Goal: Transaction & Acquisition: Purchase product/service

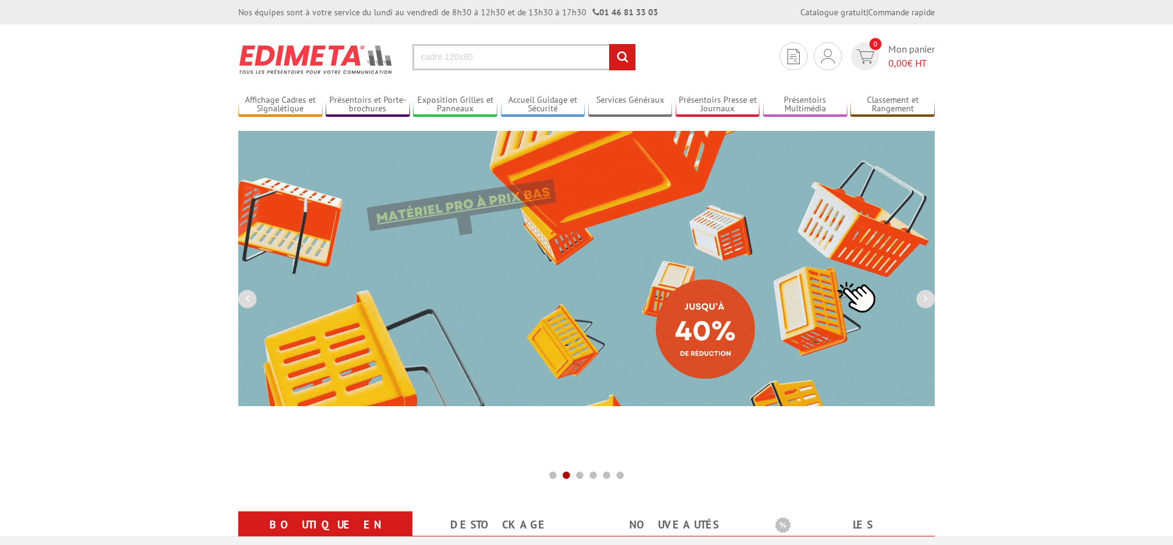
type input "cadre 120x80"
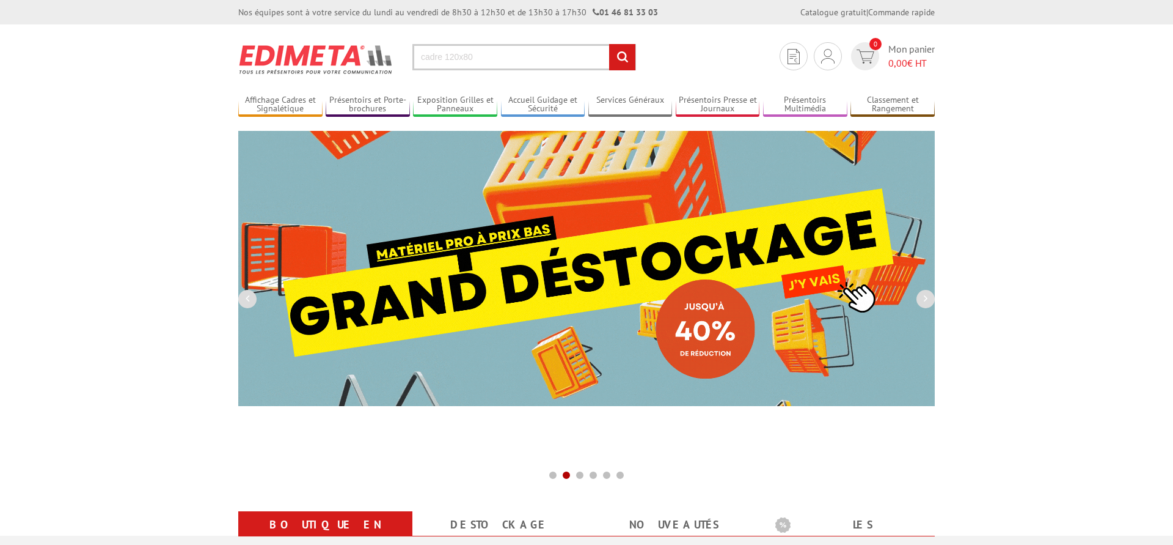
click at [609, 44] on input "rechercher" at bounding box center [622, 57] width 26 height 26
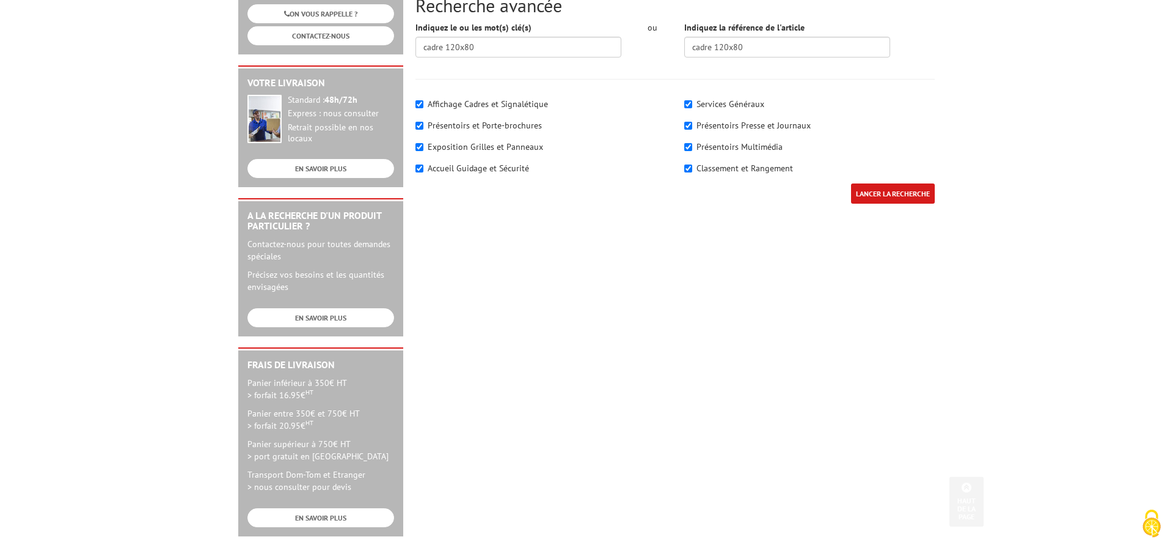
scroll to position [312, 0]
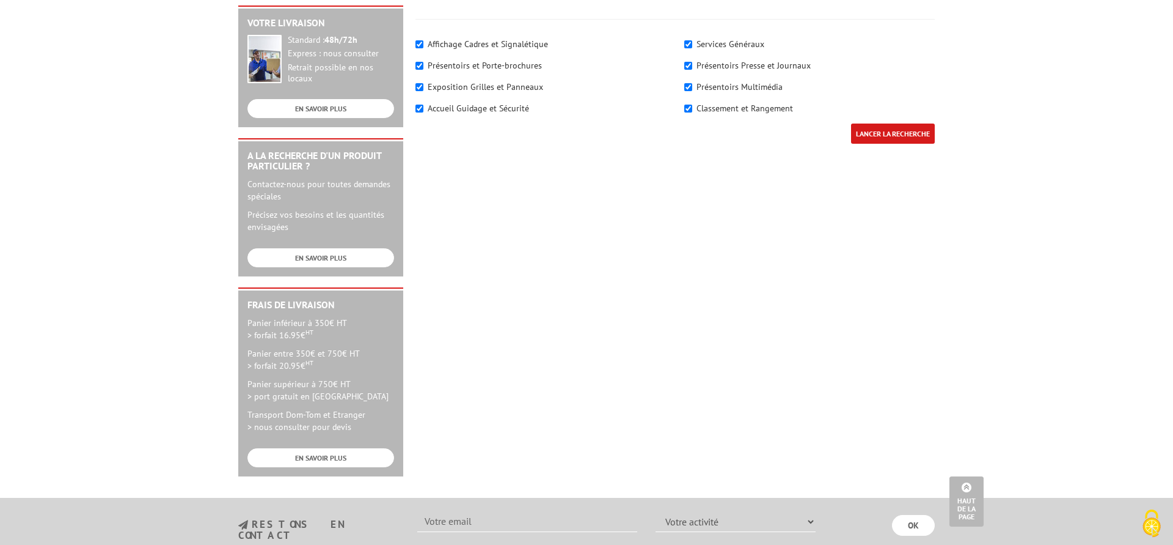
click at [895, 136] on input "LANCER LA RECHERCHE" at bounding box center [893, 133] width 84 height 20
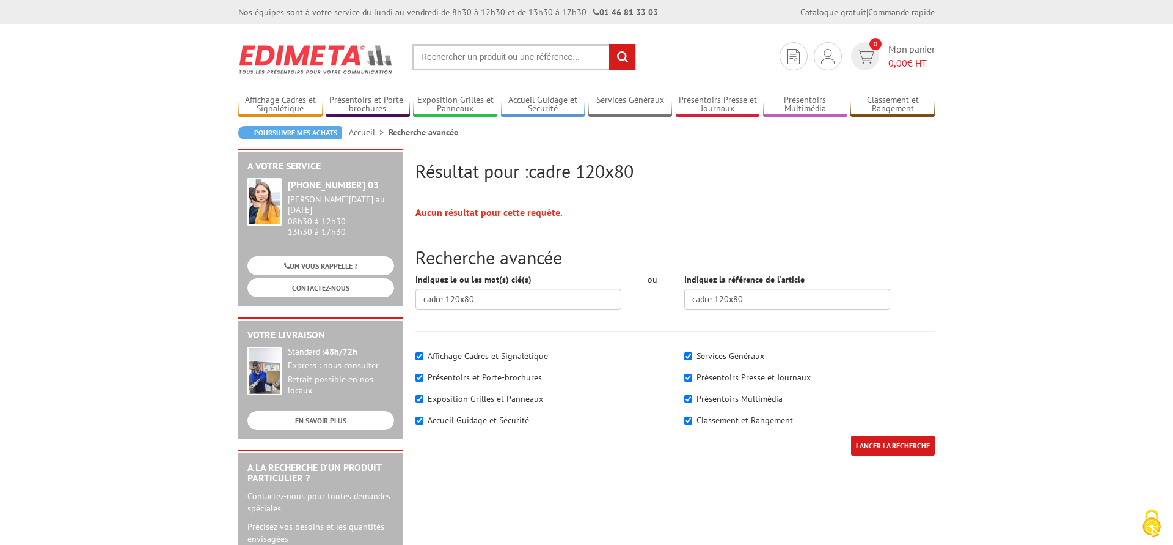
click at [887, 447] on input "LANCER LA RECHERCHE" at bounding box center [893, 445] width 84 height 20
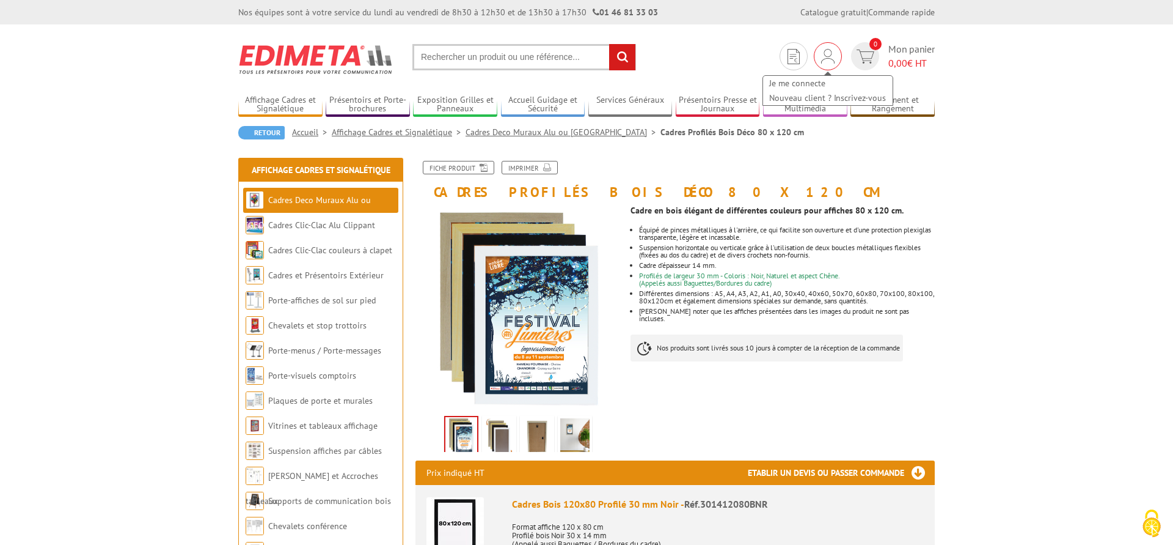
click at [829, 59] on img at bounding box center [827, 56] width 13 height 15
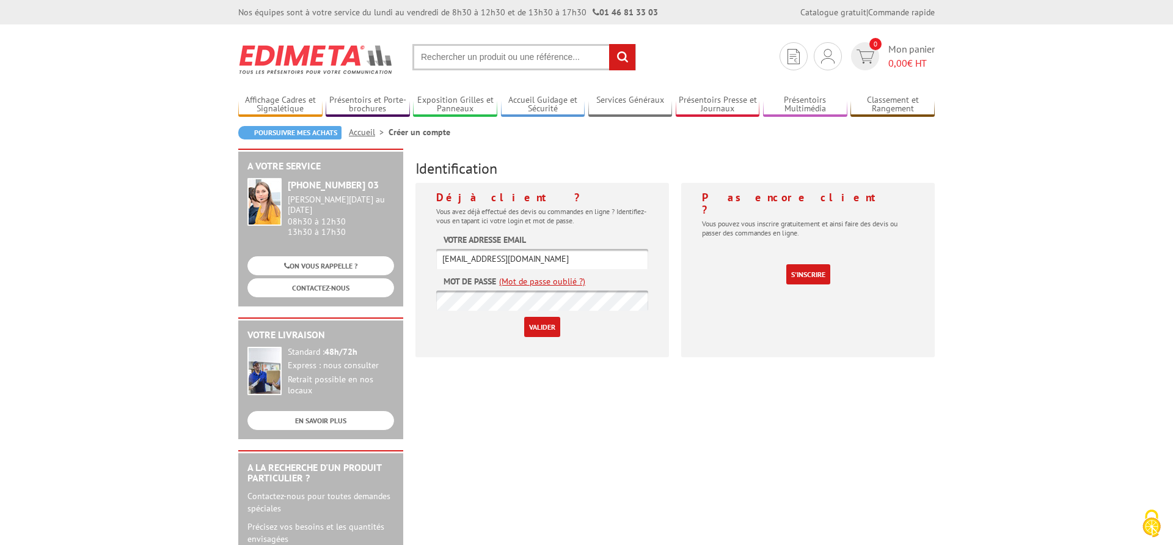
click at [552, 329] on input "Valider" at bounding box center [542, 327] width 36 height 20
